Goal: Task Accomplishment & Management: Use online tool/utility

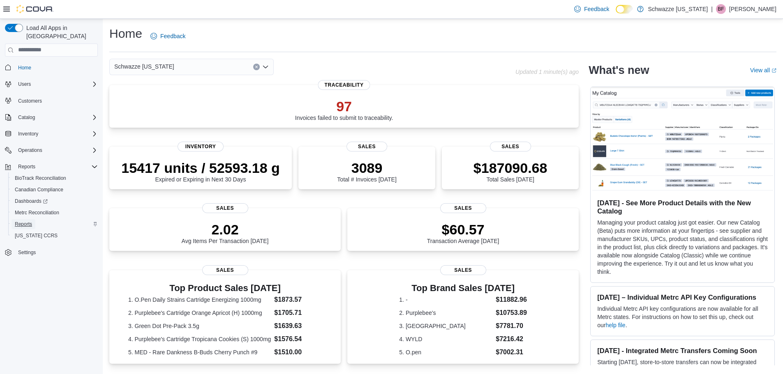
click at [28, 219] on span "Reports" at bounding box center [23, 224] width 17 height 10
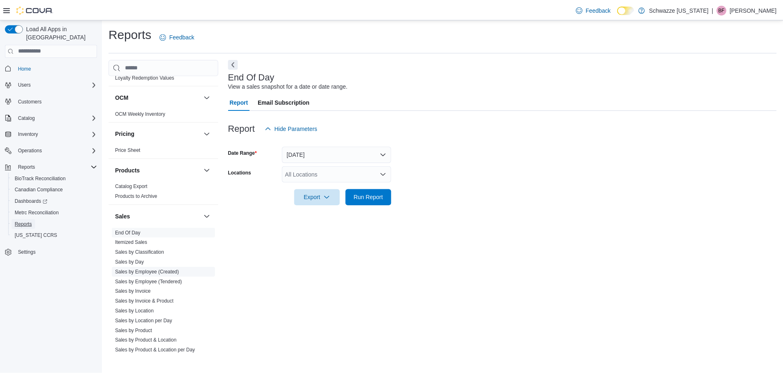
scroll to position [452, 0]
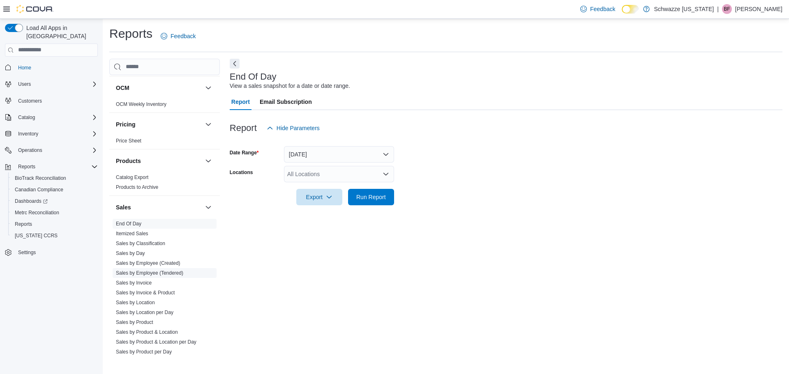
click at [155, 277] on span "Sales by Employee (Tendered)" at bounding box center [165, 273] width 104 height 10
click at [157, 274] on link "Sales by Employee (Tendered)" at bounding box center [149, 273] width 67 height 6
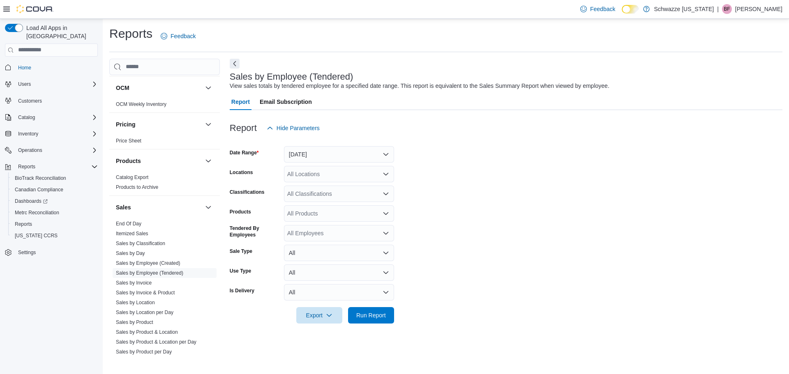
click at [313, 228] on div "All Employees" at bounding box center [339, 233] width 110 height 16
type input "***"
click at [309, 247] on span "[PERSON_NAME]" at bounding box center [339, 247] width 100 height 8
click at [349, 157] on button "[DATE]" at bounding box center [339, 154] width 110 height 16
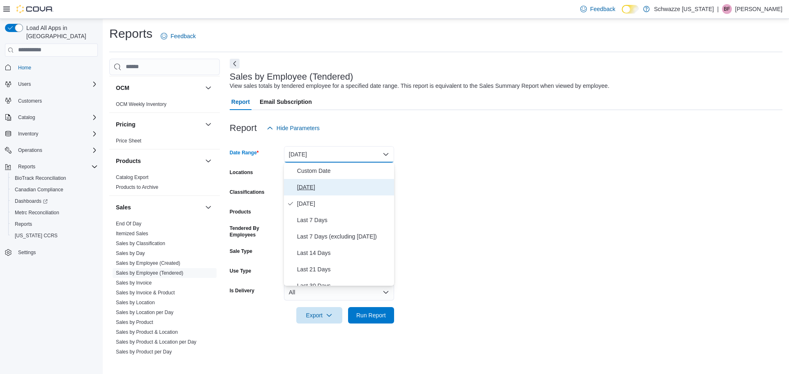
click at [318, 186] on span "[DATE]" at bounding box center [344, 187] width 94 height 10
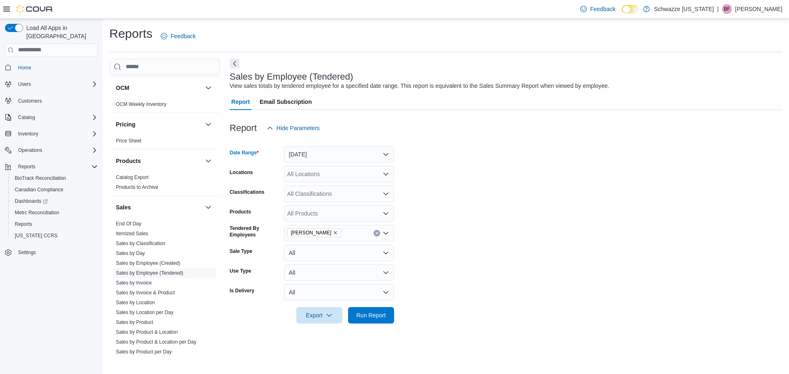
click at [498, 195] on form "Date Range [DATE] Locations All Locations Classifications All Classifications P…" at bounding box center [506, 229] width 553 height 187
click at [369, 316] on span "Run Report" at bounding box center [371, 315] width 30 height 8
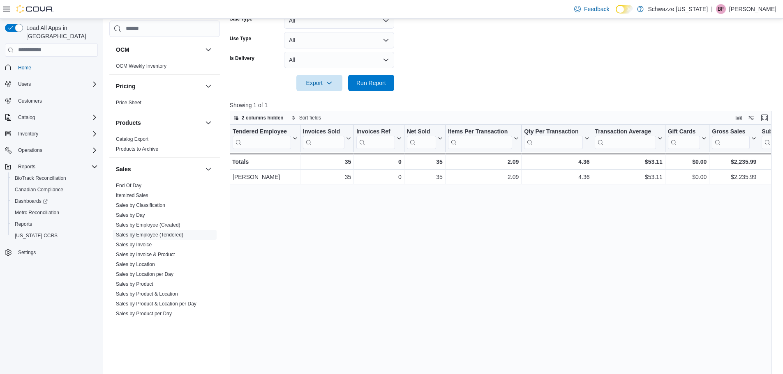
scroll to position [247, 0]
